Goal: Transaction & Acquisition: Purchase product/service

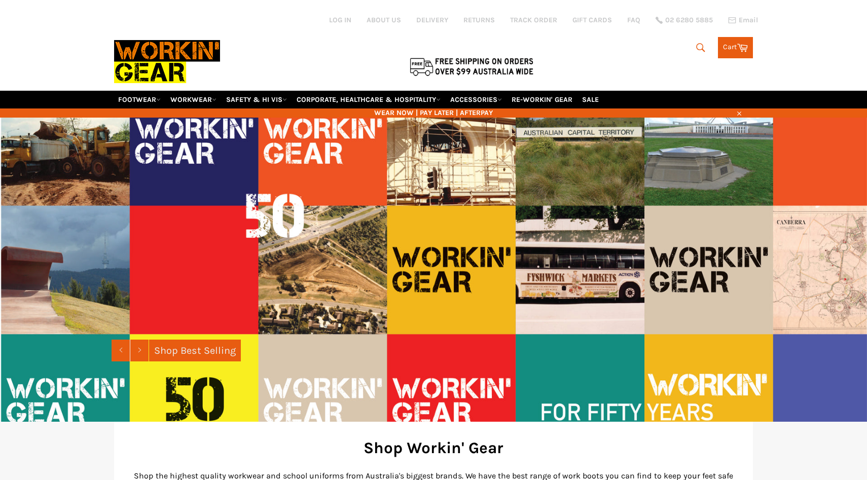
click at [697, 43] on icon "submit" at bounding box center [700, 47] width 9 height 9
type input "vest"
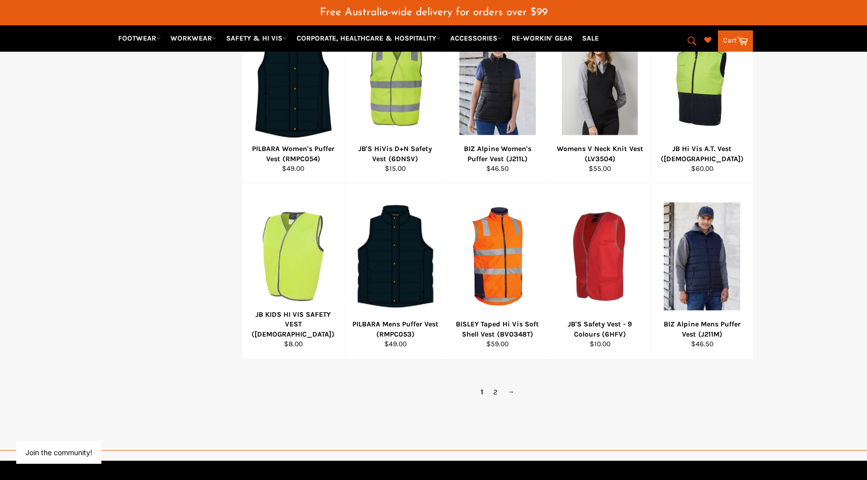
scroll to position [598, 0]
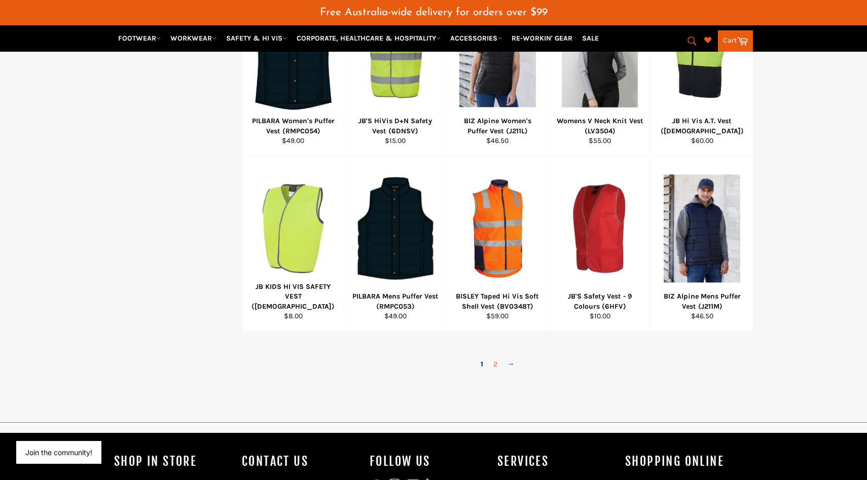
click at [496, 357] on link "2" at bounding box center [495, 364] width 14 height 15
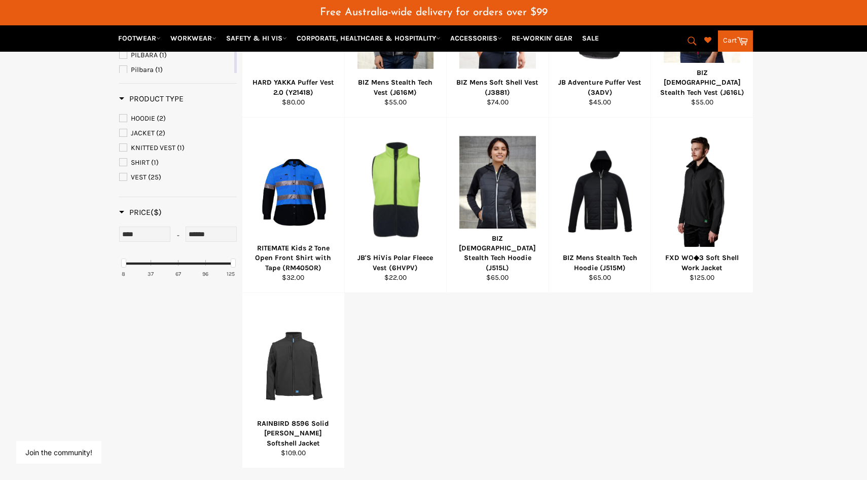
scroll to position [301, 0]
